Goal: Task Accomplishment & Management: Complete application form

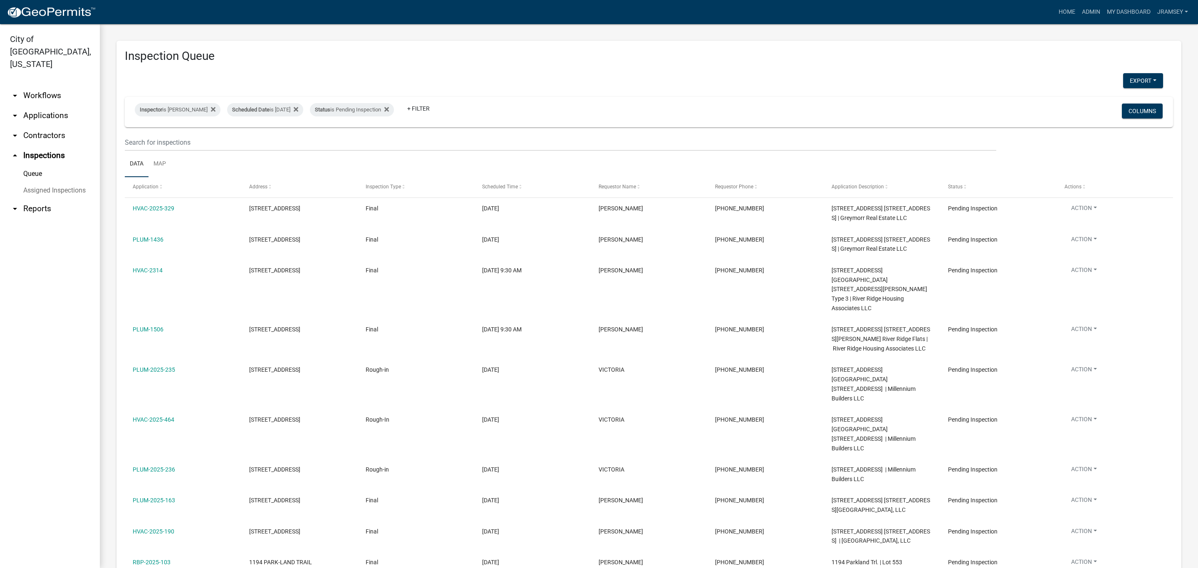
select select "2: 50"
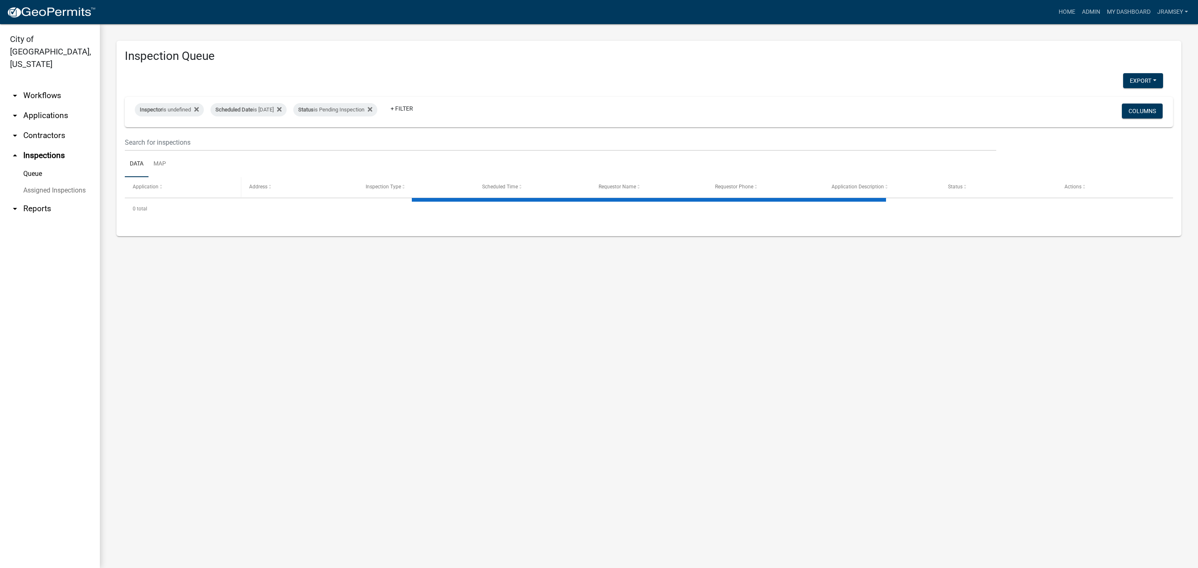
select select "2: 50"
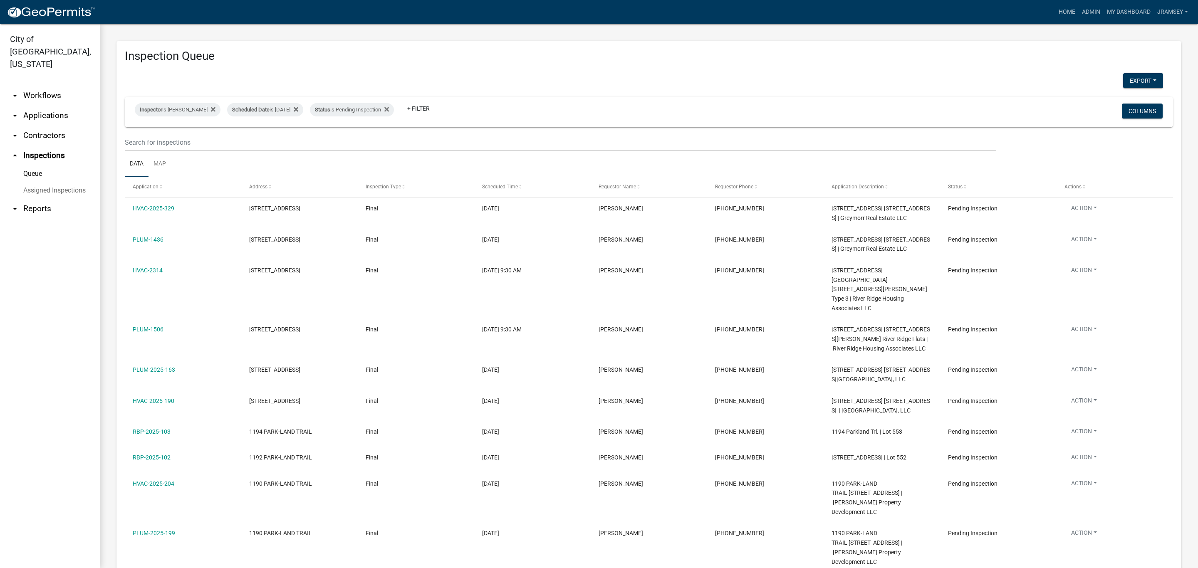
click at [47, 106] on link "arrow_drop_down Applications" at bounding box center [50, 116] width 100 height 20
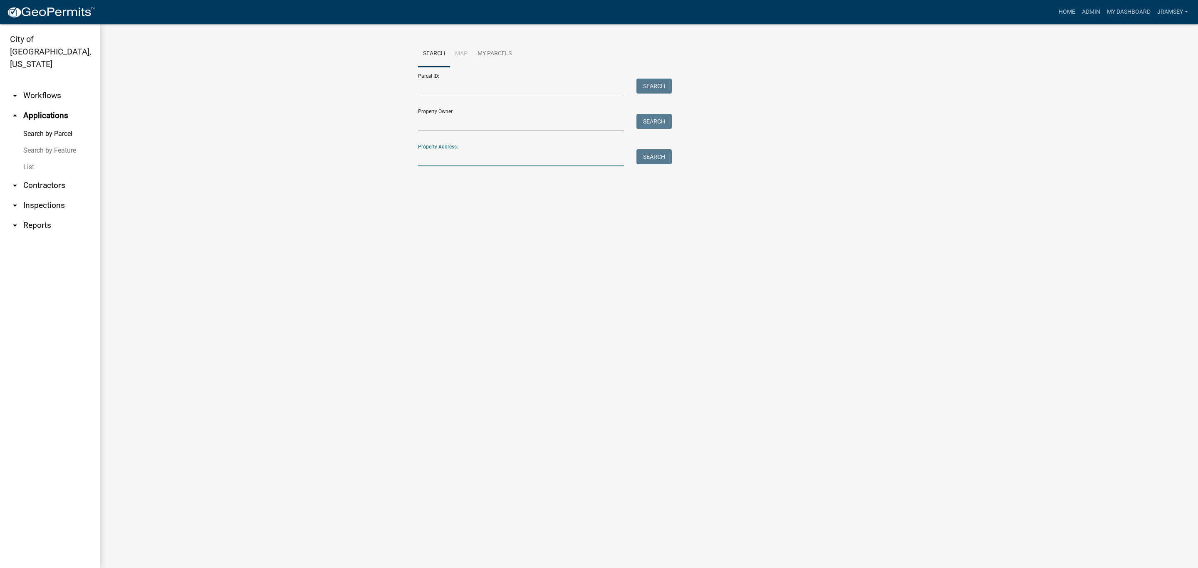
click at [447, 160] on input "Property Address:" at bounding box center [521, 157] width 206 height 17
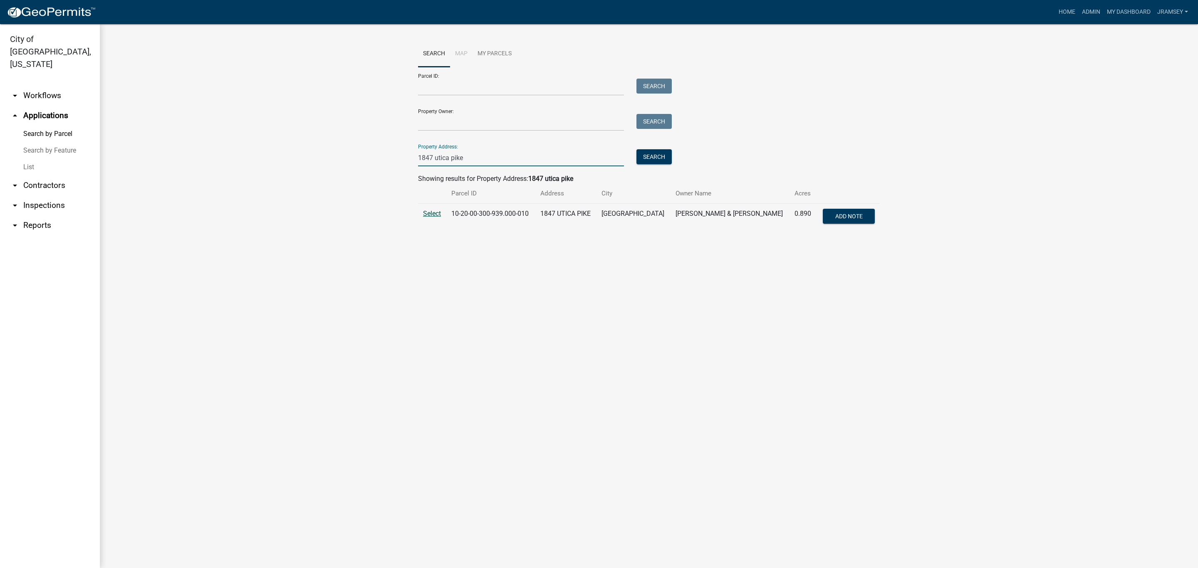
type input "1847 utica pike"
click at [433, 215] on span "Select" at bounding box center [432, 214] width 18 height 8
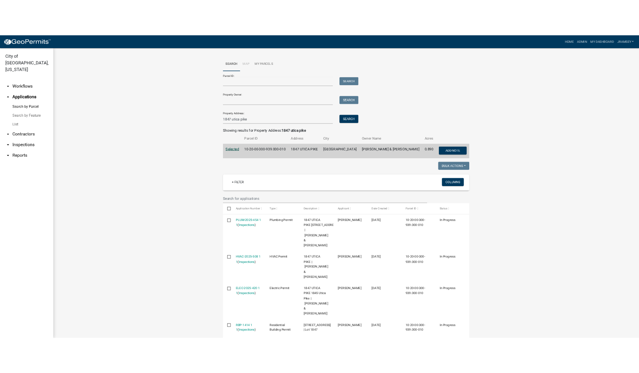
scroll to position [42, 0]
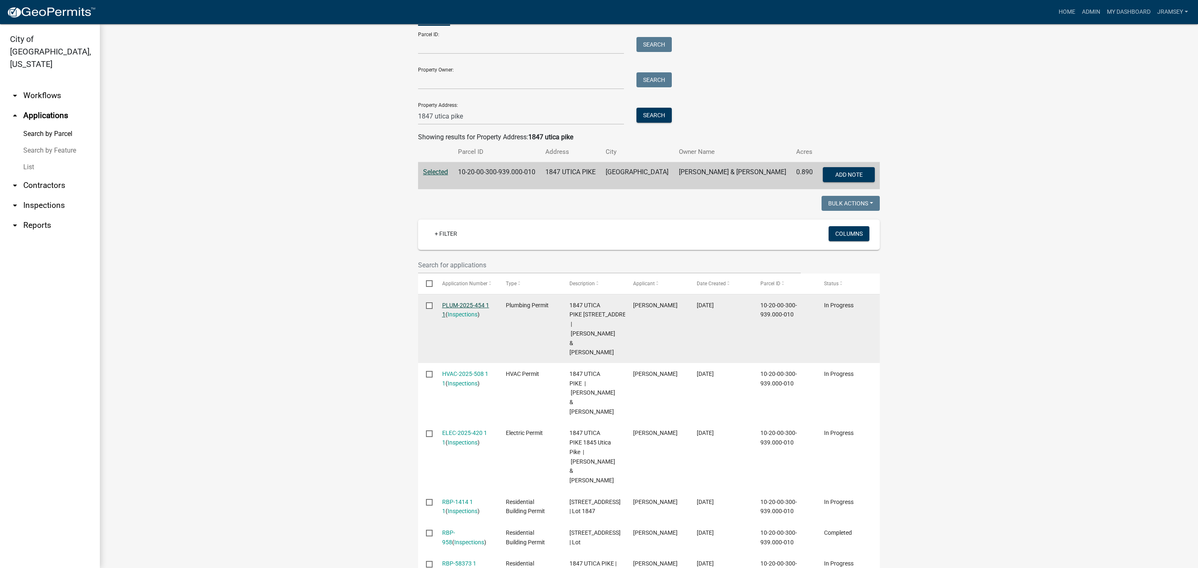
click at [461, 306] on link "PLUM-2025-454 1 1" at bounding box center [465, 310] width 47 height 16
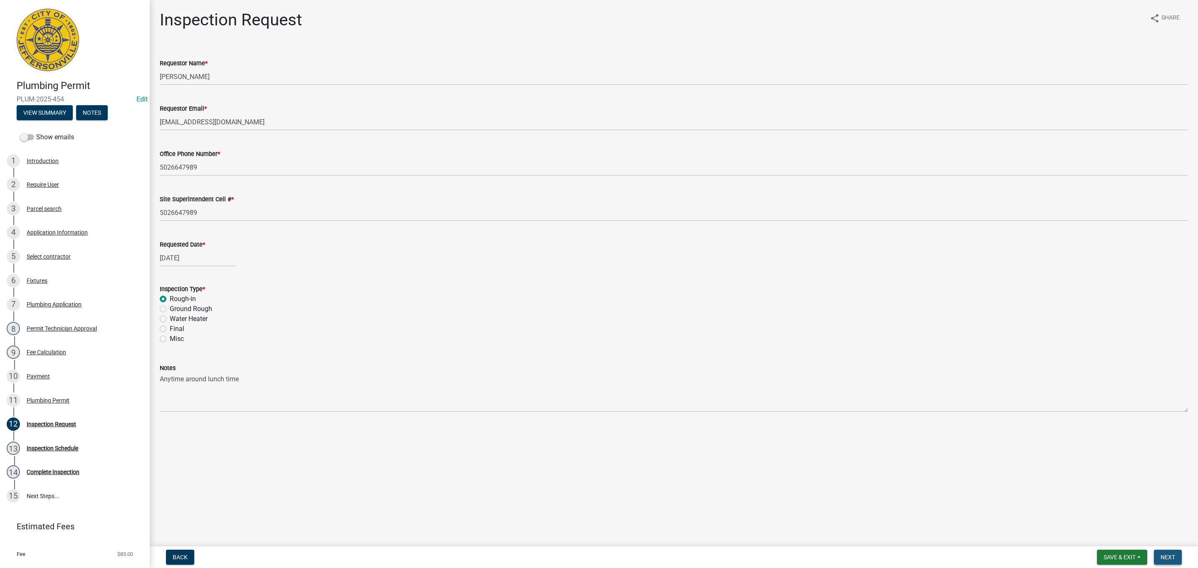
click at [1163, 560] on span "Next" at bounding box center [1167, 557] width 15 height 7
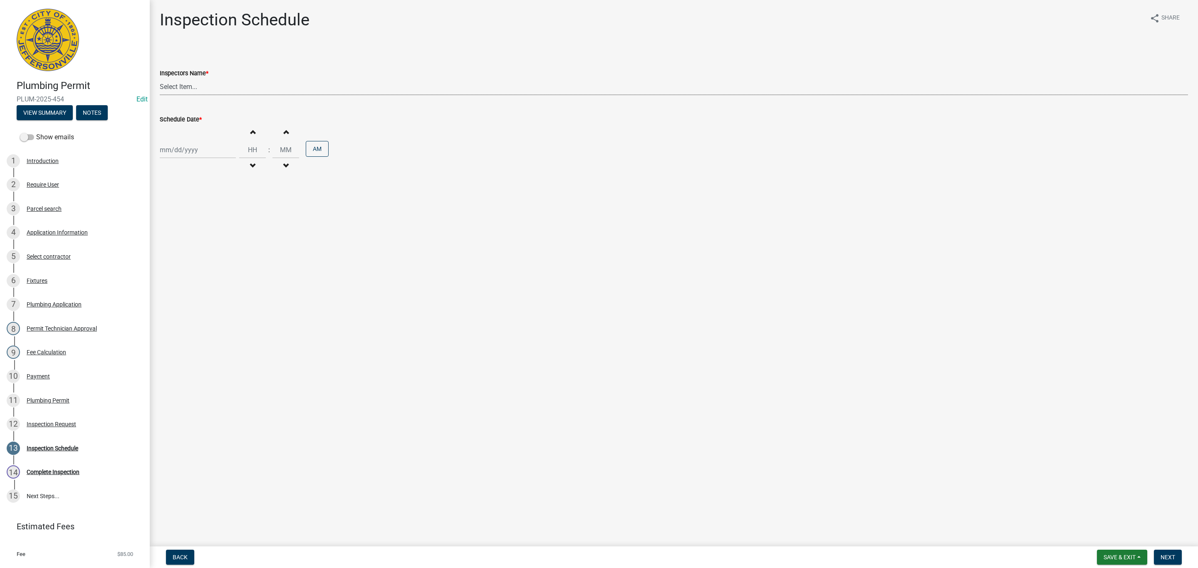
click at [178, 82] on select "Select Item... jramsey (Jeremy Ramsey) MaryFrey (Mary Frey) mkruer (Mike Kruer)…" at bounding box center [674, 86] width 1028 height 17
select select "13c97fbc-c819-4cee-844a-0db3d3c4db95"
click at [160, 78] on select "Select Item... jramsey (Jeremy Ramsey) MaryFrey (Mary Frey) mkruer (Mike Kruer)…" at bounding box center [674, 86] width 1028 height 17
select select "8"
select select "2025"
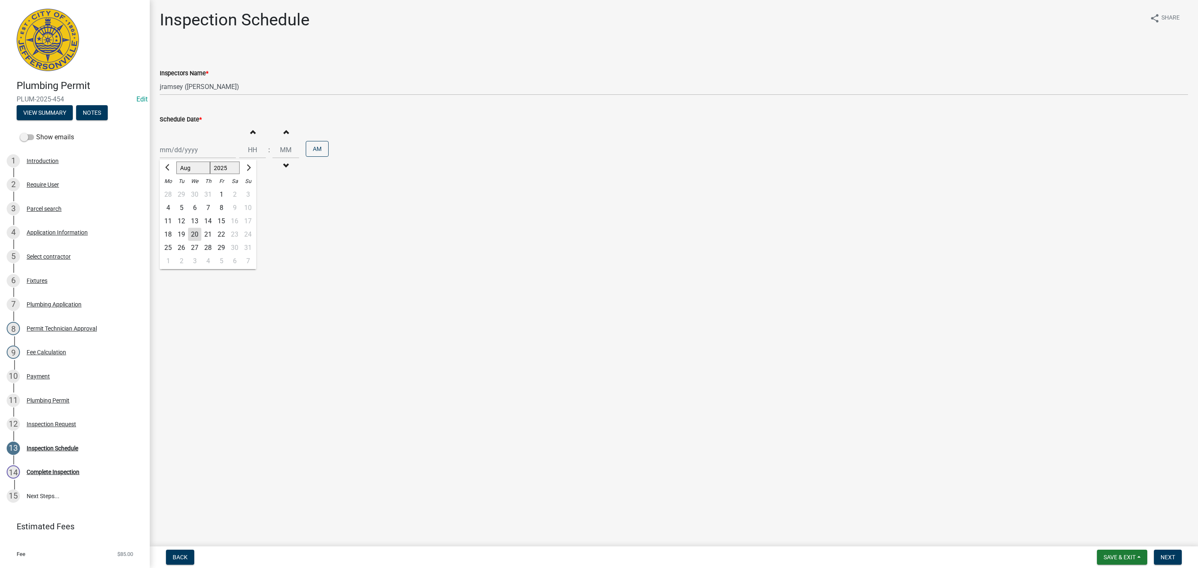
click at [181, 148] on div "Jan Feb Mar Apr May Jun Jul Aug Sep Oct Nov Dec 1525 1526 1527 1528 1529 1530 1…" at bounding box center [198, 149] width 76 height 17
click at [194, 234] on div "20" at bounding box center [194, 234] width 13 height 13
type input "[DATE]"
click at [1162, 557] on span "Next" at bounding box center [1167, 557] width 15 height 7
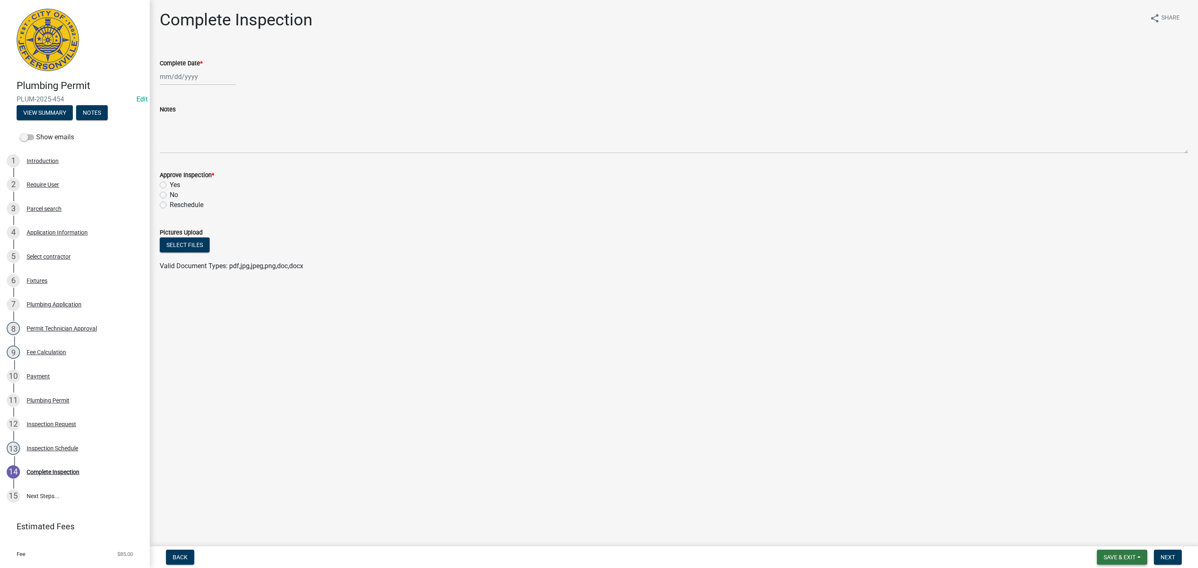
click at [1112, 558] on span "Save & Exit" at bounding box center [1119, 557] width 32 height 7
click at [1105, 541] on button "Save & Exit" at bounding box center [1113, 536] width 67 height 20
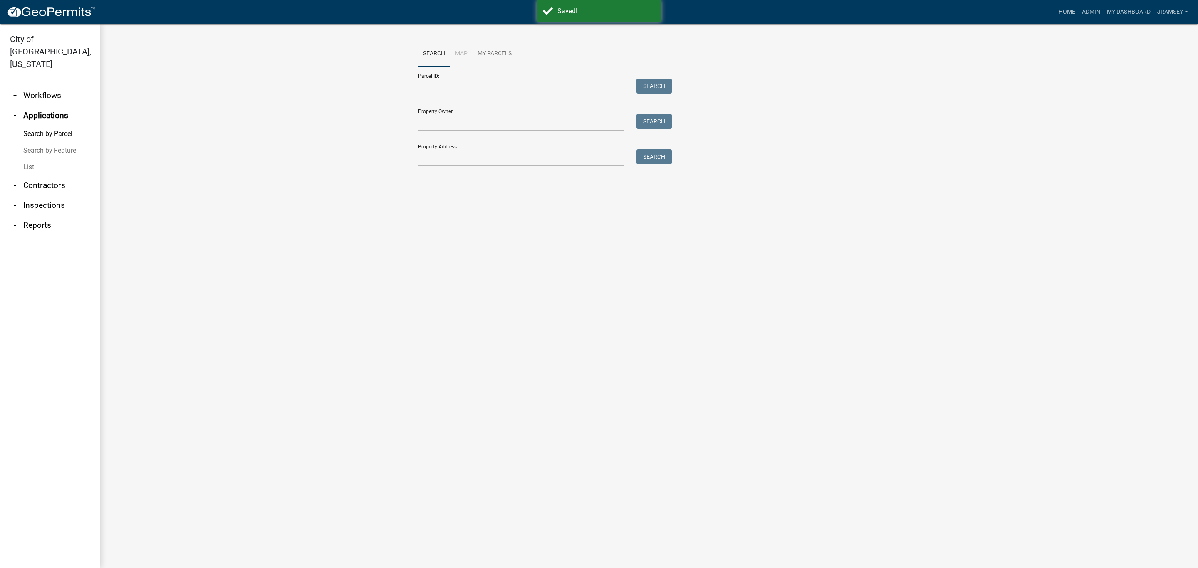
click at [55, 195] on link "arrow_drop_down Inspections" at bounding box center [50, 205] width 100 height 20
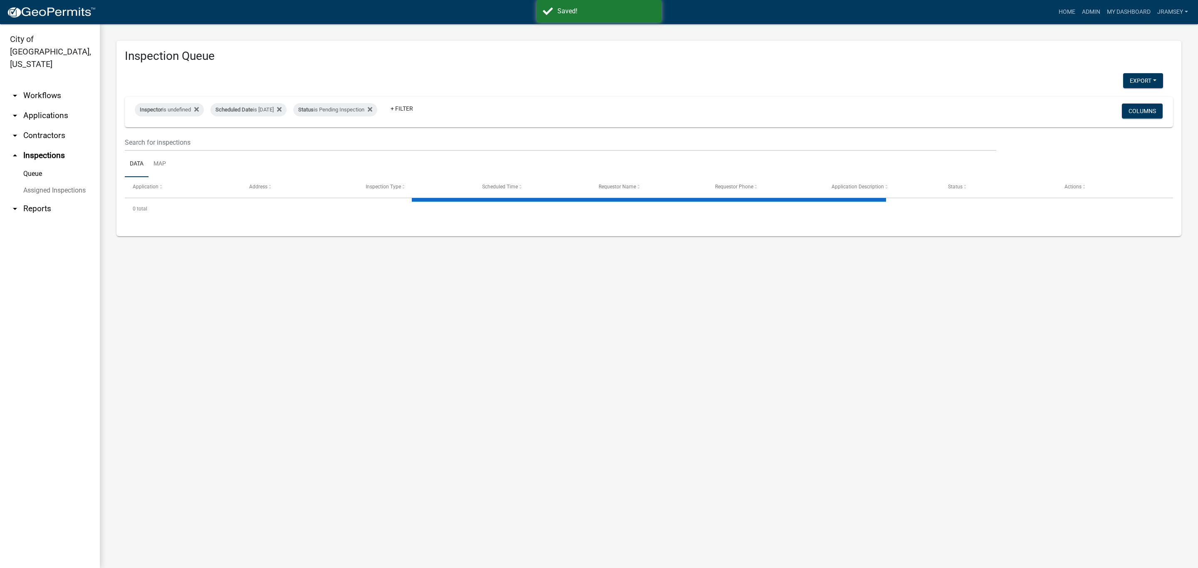
select select "2: 50"
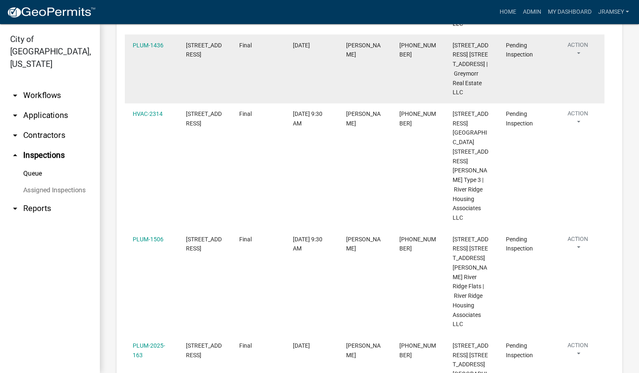
scroll to position [250, 0]
